Goal: Information Seeking & Learning: Learn about a topic

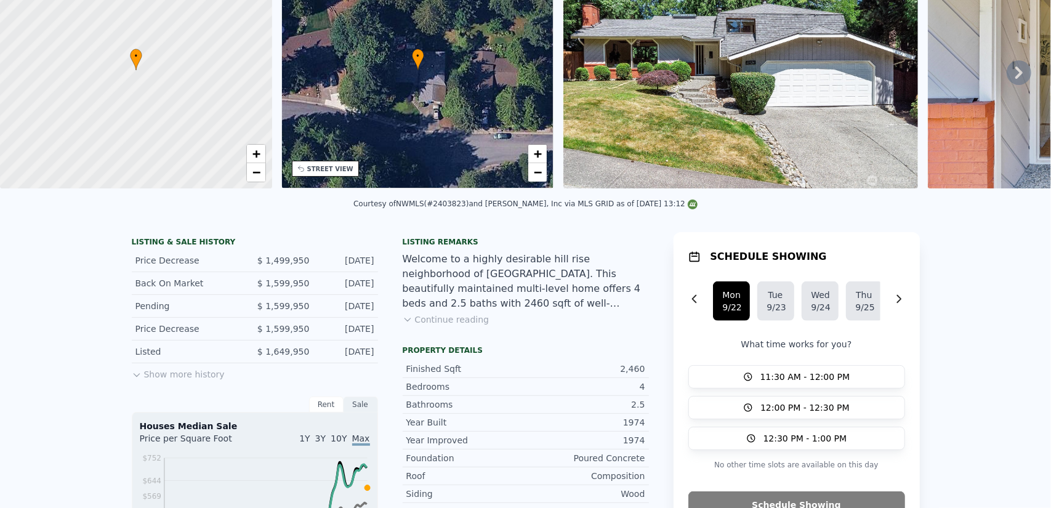
scroll to position [4, 0]
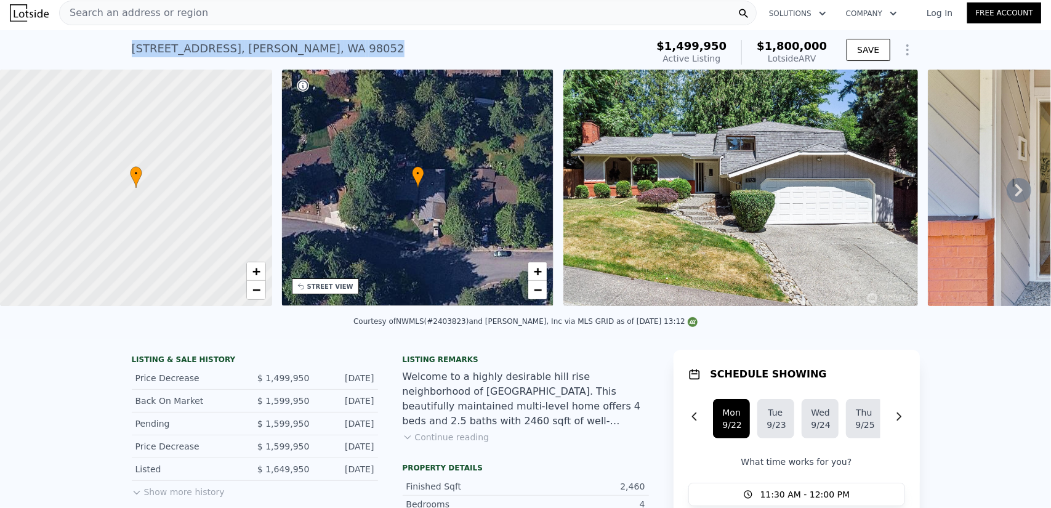
drag, startPoint x: 337, startPoint y: 49, endPoint x: 126, endPoint y: 47, distance: 211.2
click at [126, 47] on div "[STREET_ADDRESS] Active at $1.500m (~ARV $1.800m ) $1,499,950 Active Listing $1…" at bounding box center [525, 49] width 1051 height 39
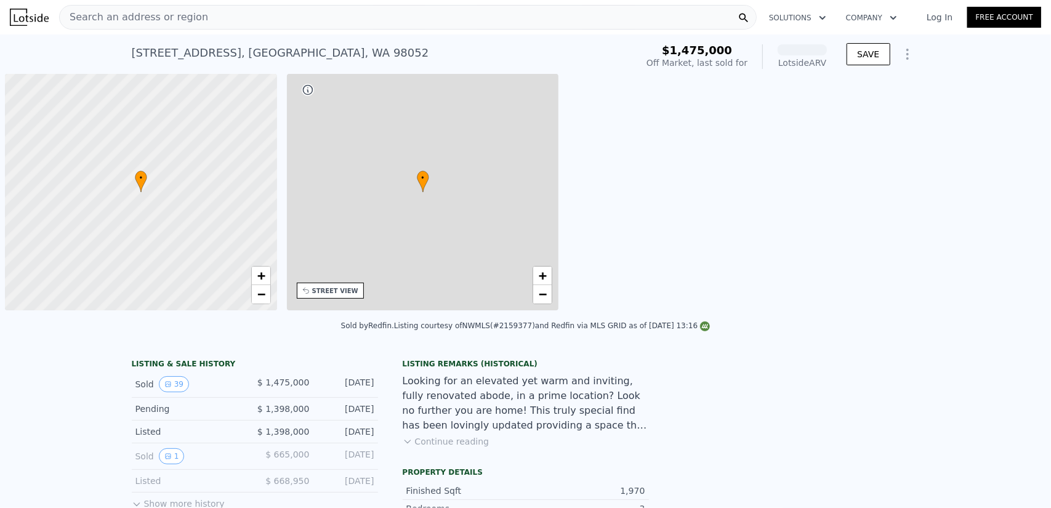
scroll to position [0, 5]
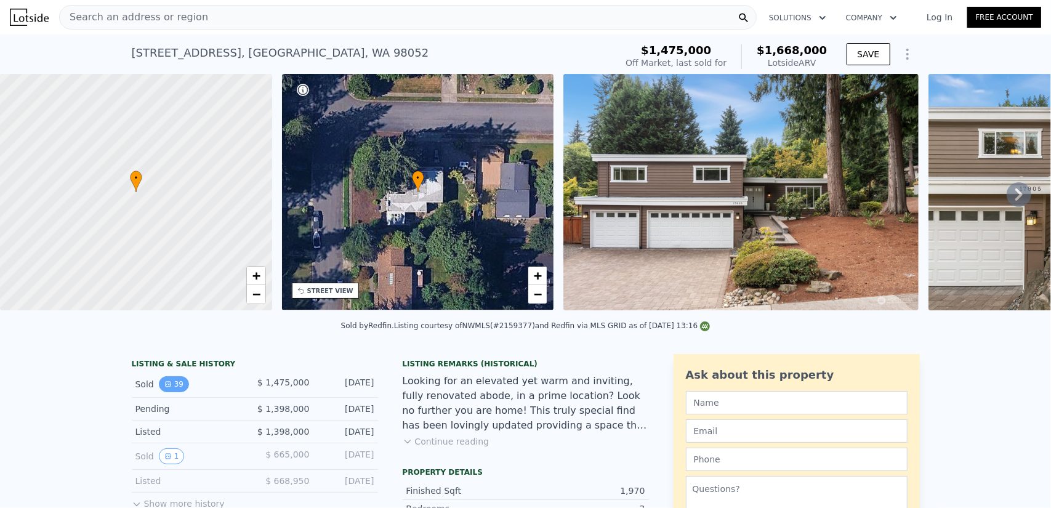
click at [171, 390] on button "39" at bounding box center [174, 384] width 30 height 16
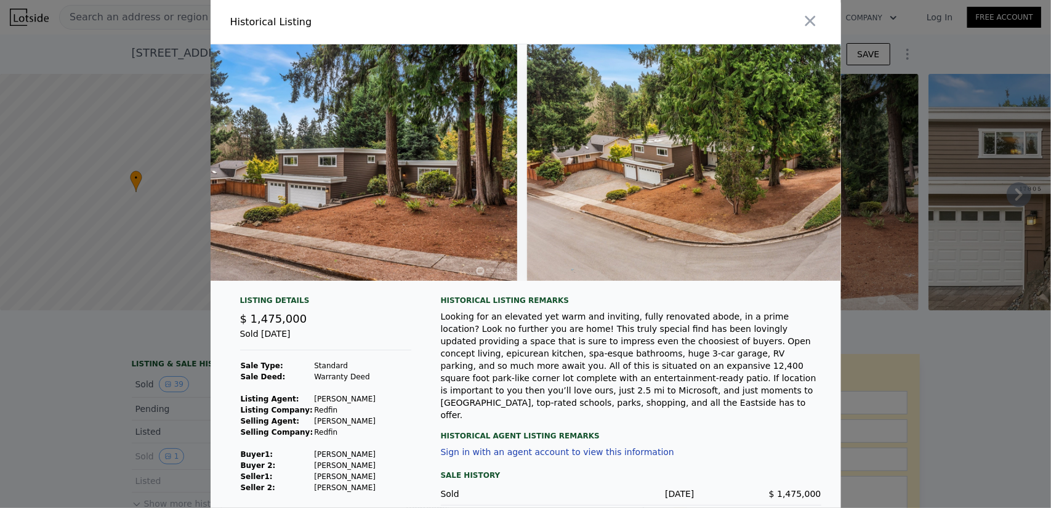
scroll to position [0, 12937]
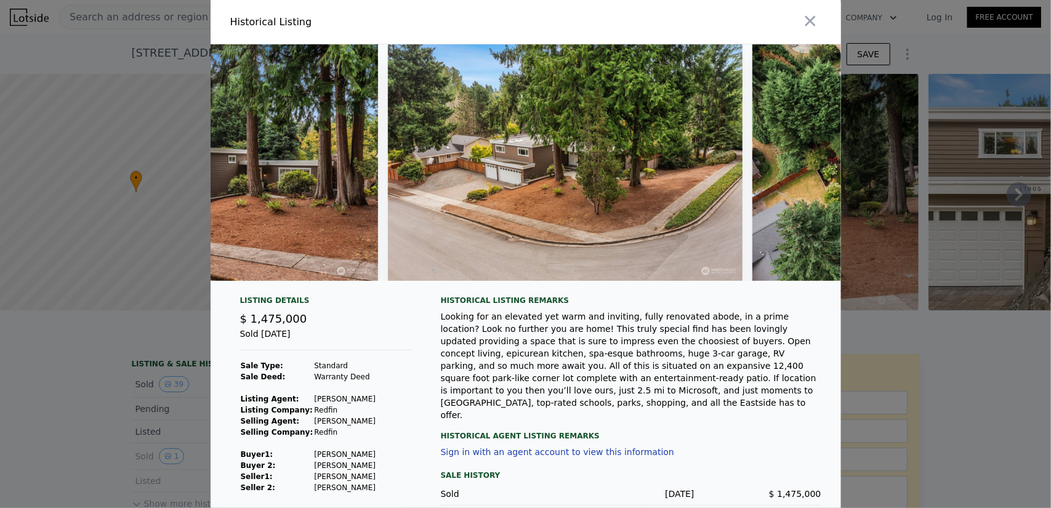
click at [874, 292] on div at bounding box center [525, 254] width 1051 height 508
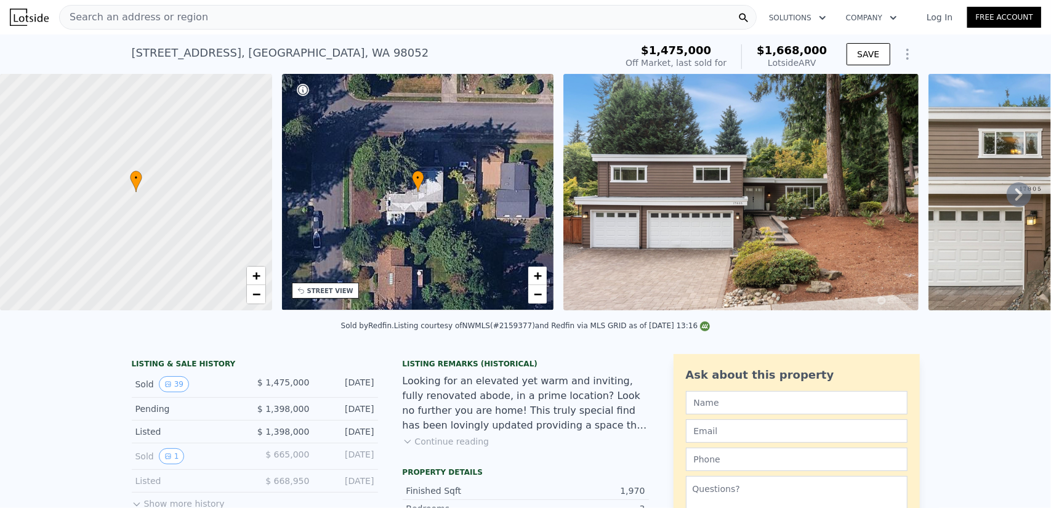
click at [537, 386] on div "Looking for an elevated yet warm and inviting, fully renovated abode, in a prim…" at bounding box center [526, 403] width 246 height 59
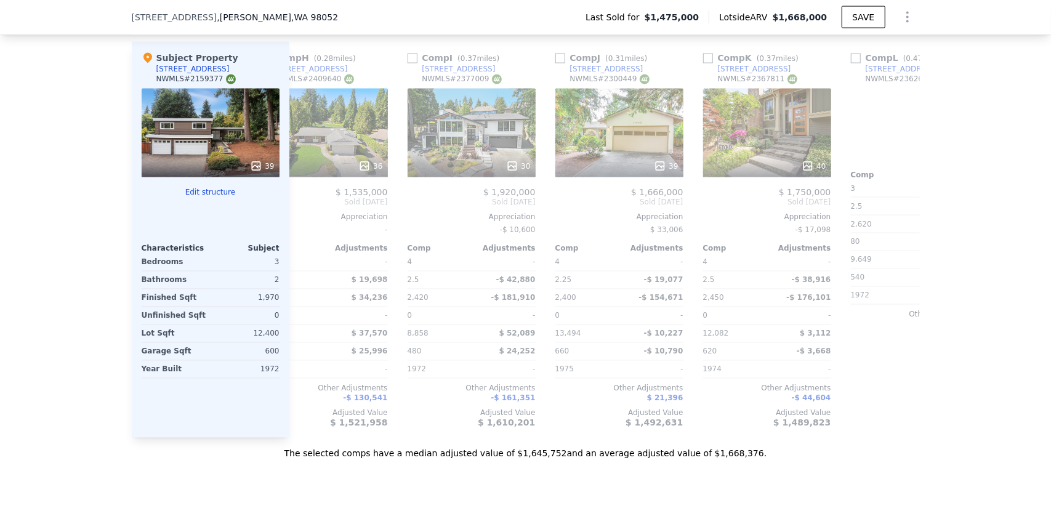
scroll to position [0, 1082]
